Goal: Navigation & Orientation: Find specific page/section

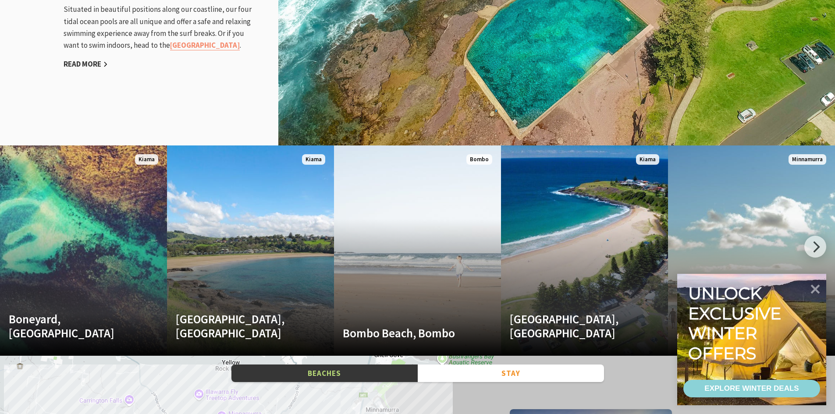
scroll to position [1052, 0]
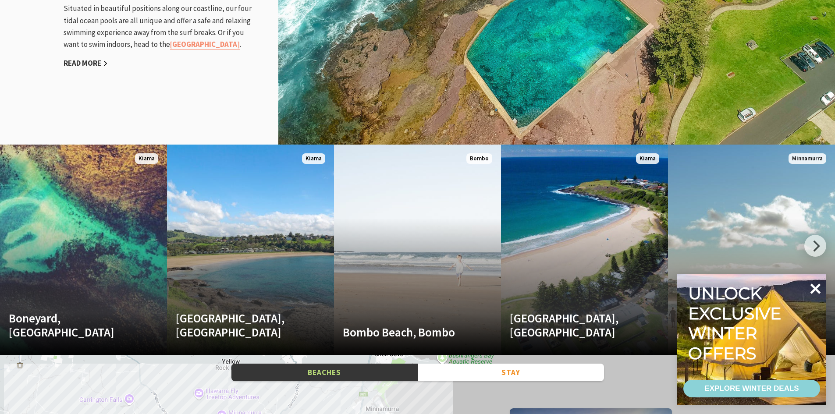
click at [815, 285] on icon at bounding box center [814, 288] width 21 height 21
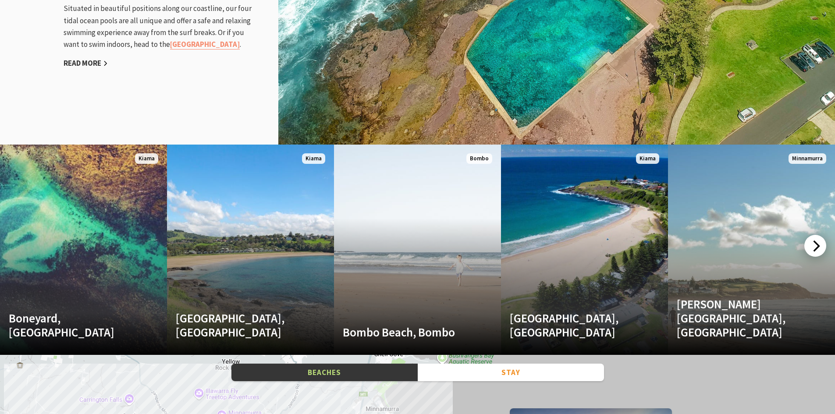
click at [810, 246] on div at bounding box center [815, 246] width 22 height 22
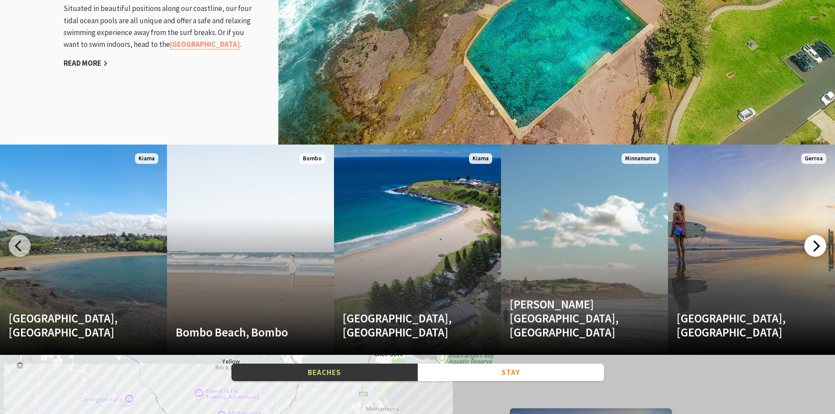
click at [810, 246] on div at bounding box center [815, 246] width 22 height 22
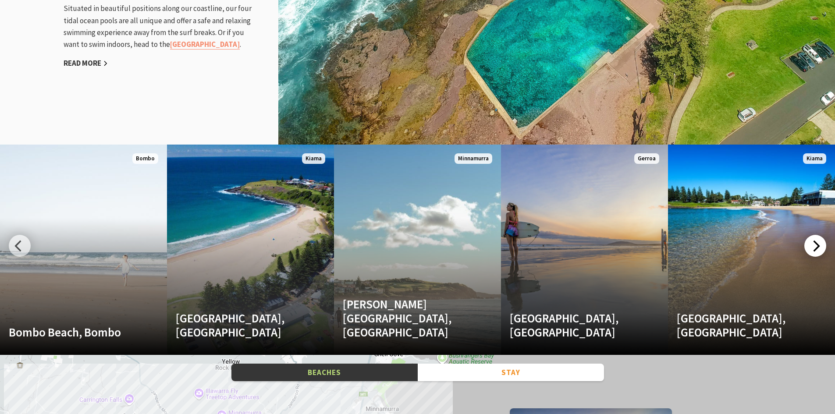
click at [810, 246] on div at bounding box center [815, 246] width 22 height 22
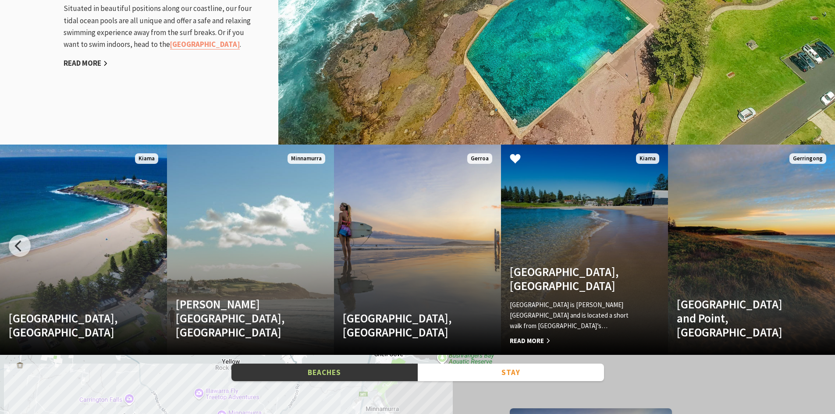
click at [564, 274] on link "Surf Beach, Kiama Surf Beach is Kiama’s main beach and is located a short walk …" at bounding box center [584, 250] width 167 height 210
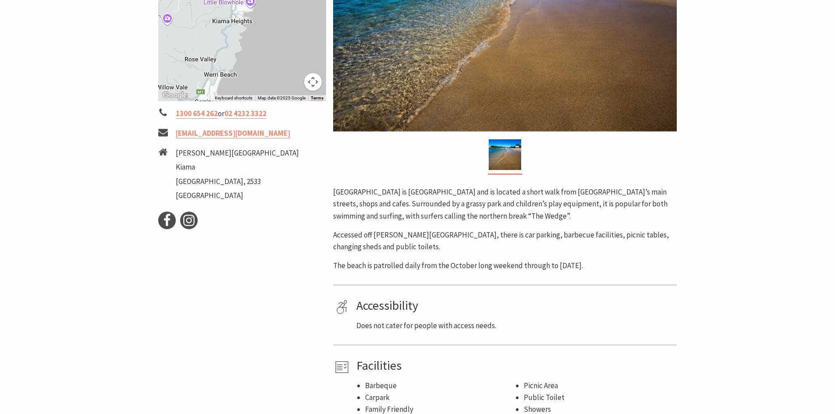
scroll to position [263, 0]
